Goal: Task Accomplishment & Management: Use online tool/utility

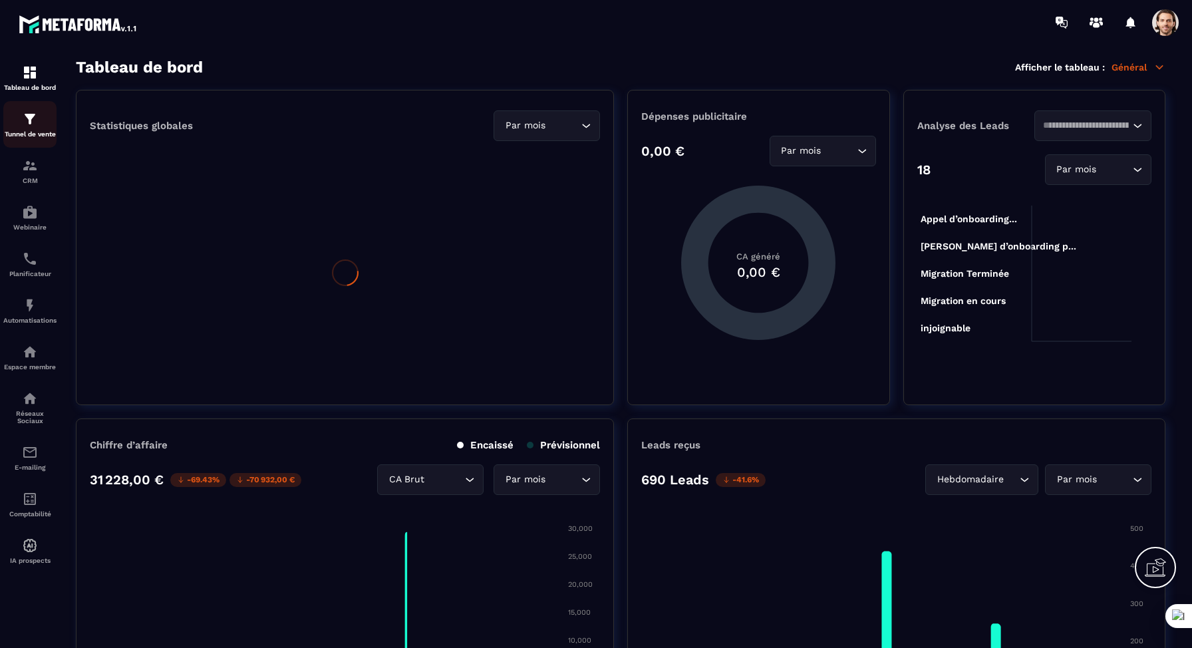
click at [45, 131] on p "Tunnel de vente" at bounding box center [29, 133] width 53 height 7
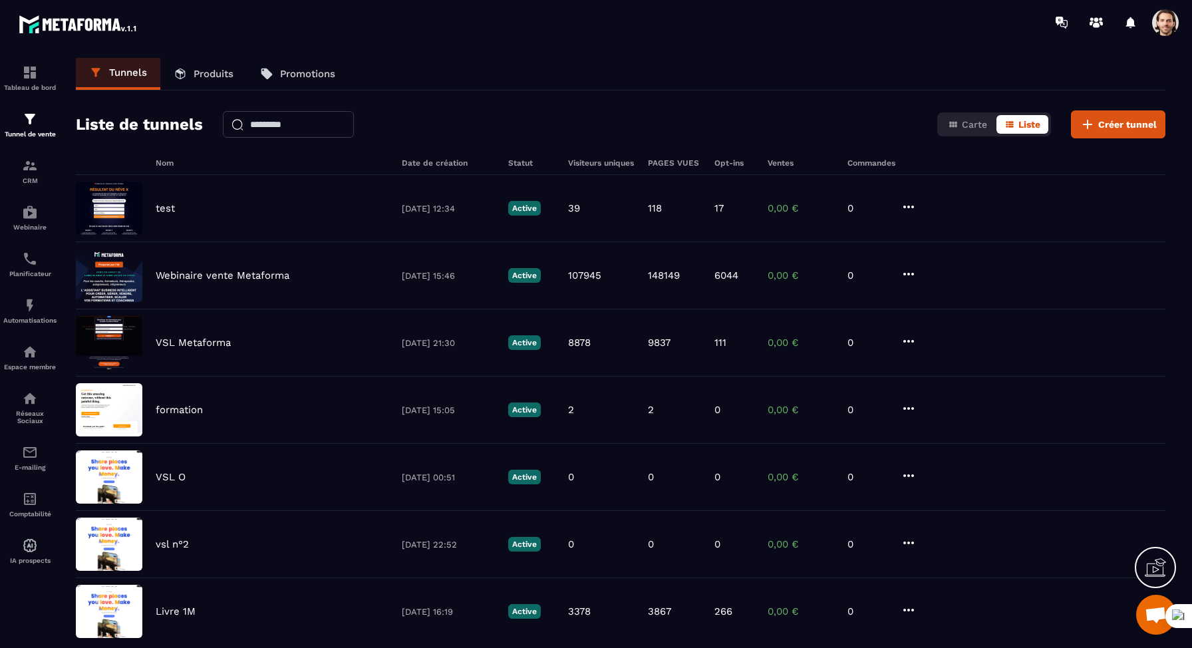
click at [1166, 25] on span at bounding box center [1165, 22] width 27 height 27
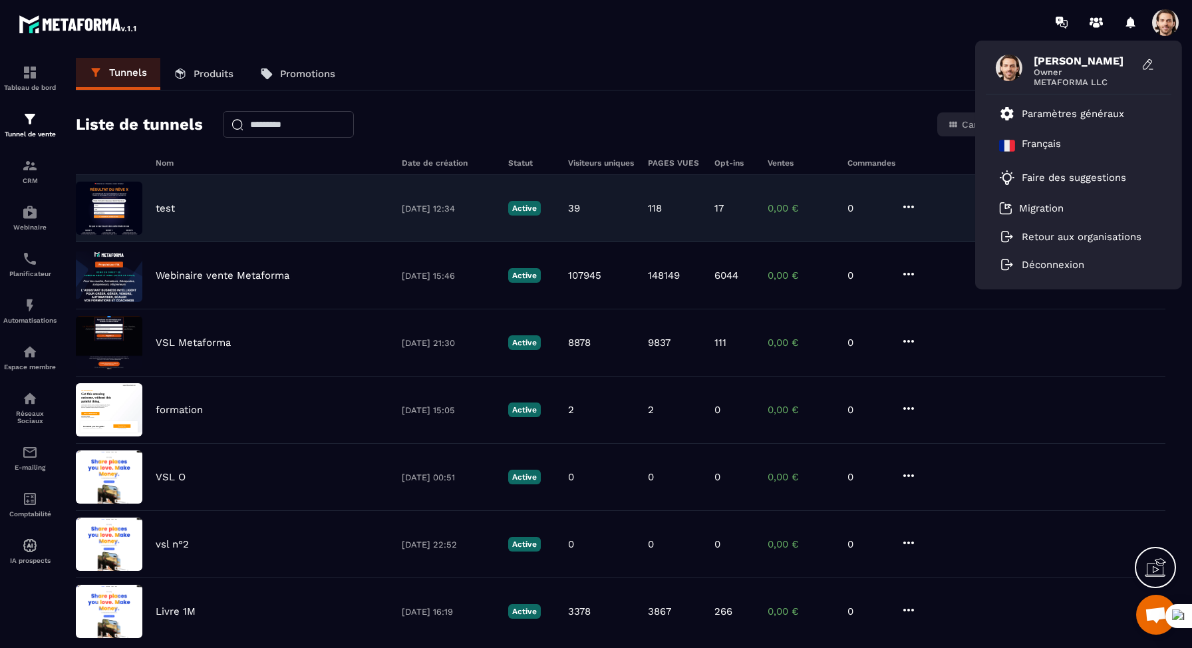
click at [449, 242] on div "test [DATE] 12:34 Active 39 118 17 0,00 € 0" at bounding box center [621, 275] width 1090 height 67
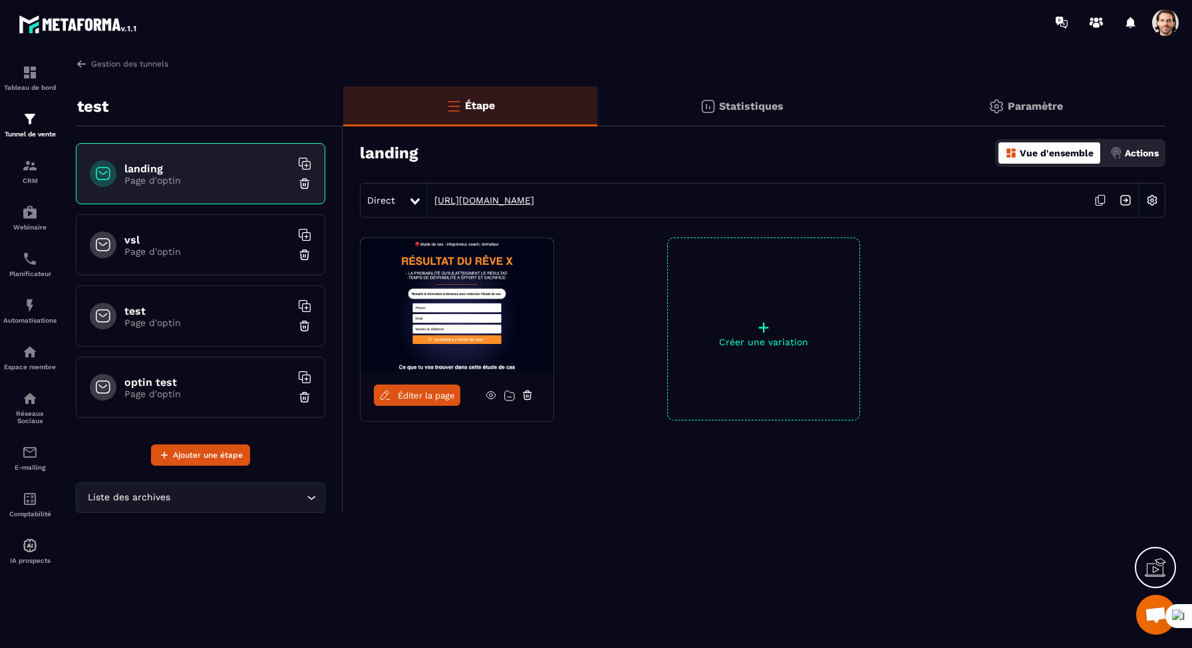
click at [518, 205] on link "[URL][DOMAIN_NAME]" at bounding box center [481, 200] width 106 height 11
click at [1152, 204] on img at bounding box center [1152, 200] width 25 height 25
